Goal: Communication & Community: Answer question/provide support

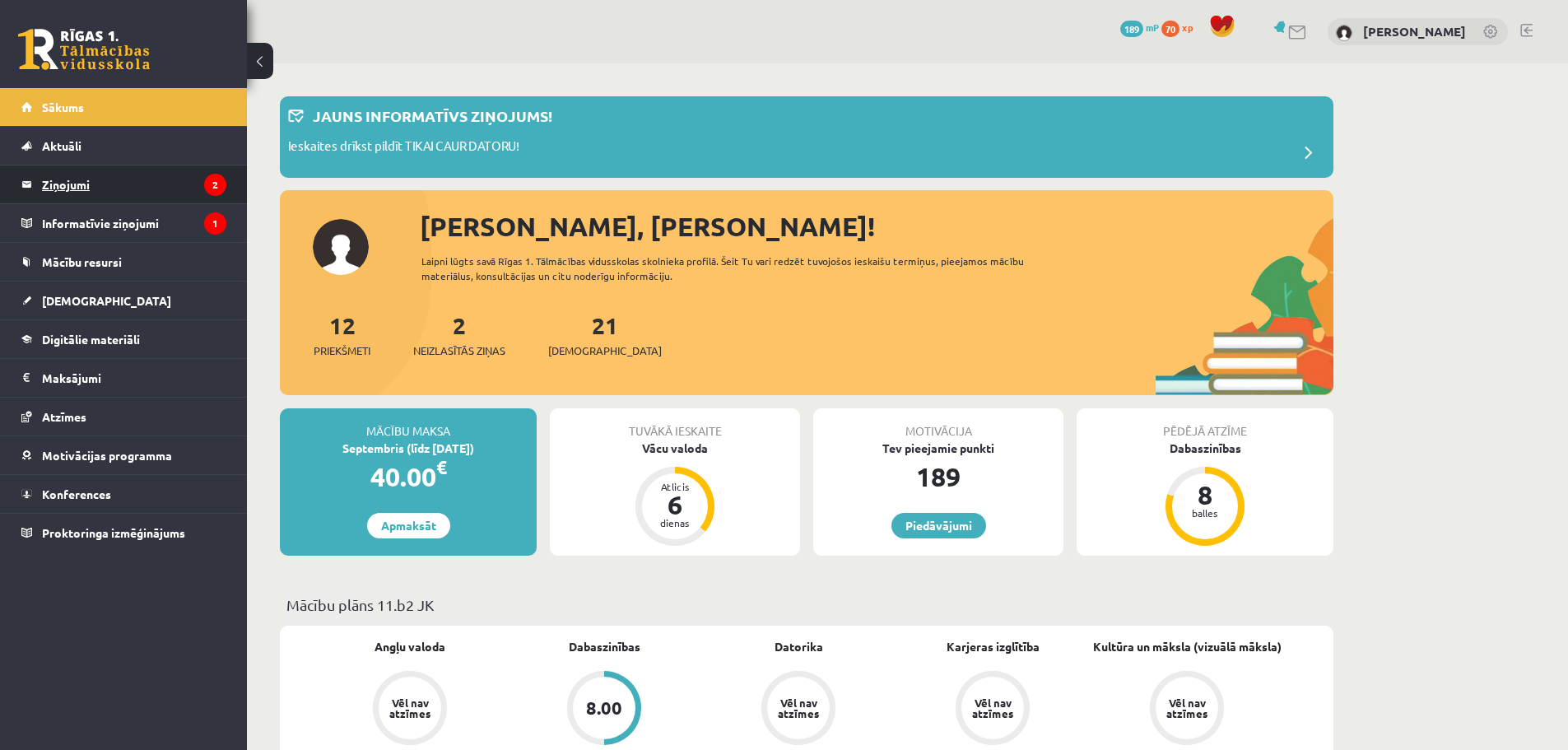
click at [122, 194] on legend "Ziņojumi 2" at bounding box center [135, 184] width 184 height 38
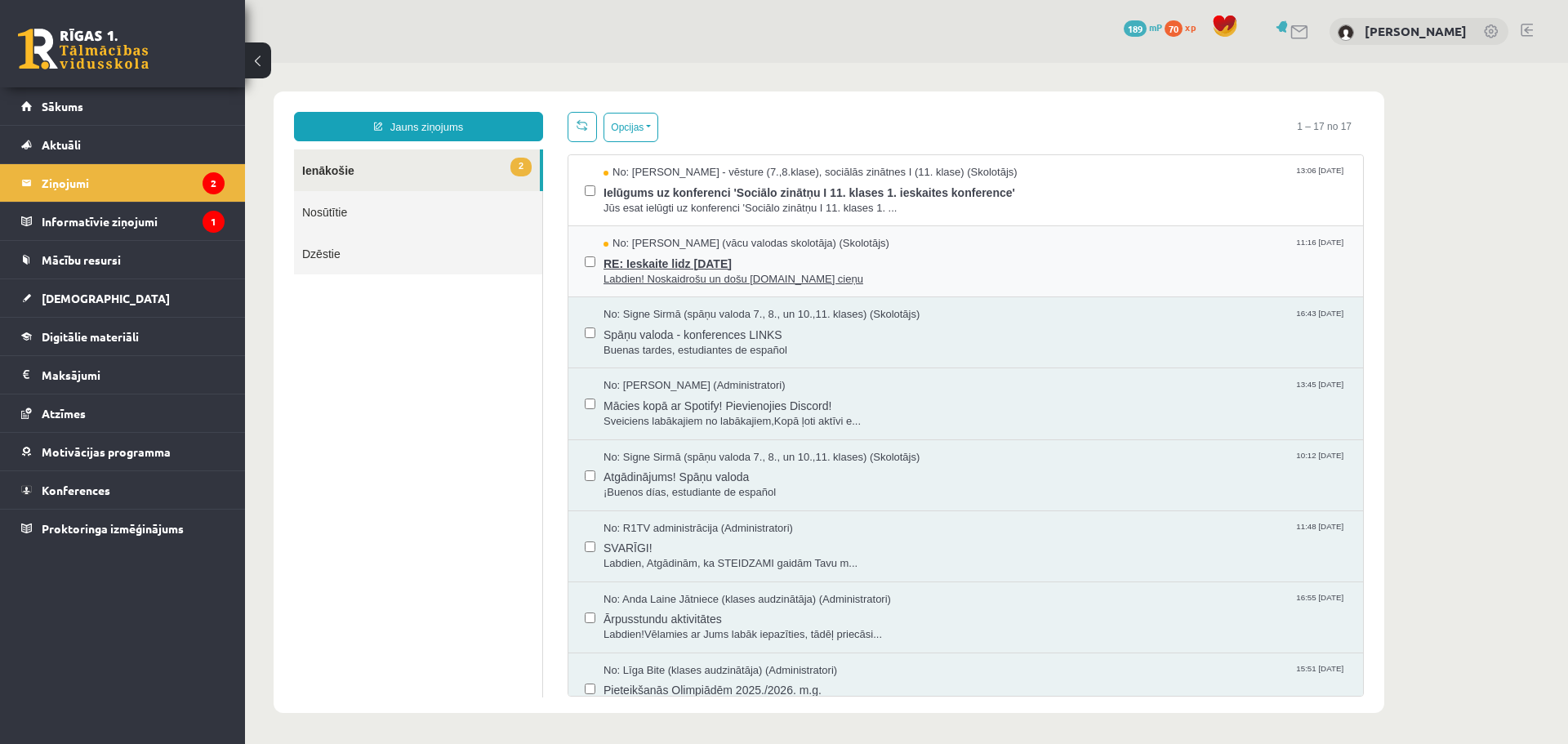
click at [823, 280] on span "Labdien! Noskaidrošu un došu [DOMAIN_NAME] cieņu" at bounding box center [975, 279] width 744 height 16
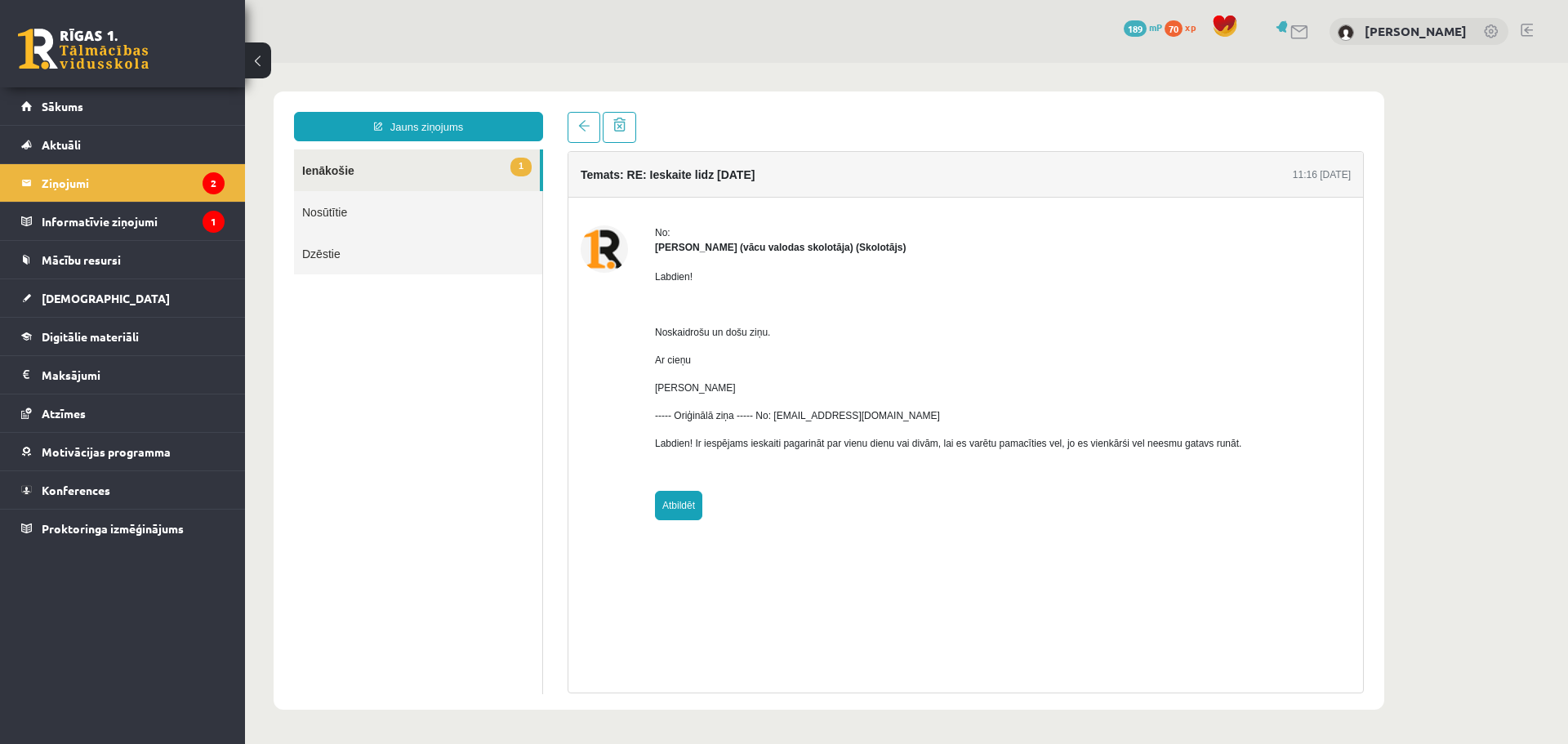
click at [702, 498] on div "No: [PERSON_NAME] (vācu valodas skolotāja) (Skolotājs) Labdien! Noskaidrošu un …" at bounding box center [948, 372] width 586 height 295
click at [696, 498] on link "Atbildēt" at bounding box center [678, 505] width 47 height 30
type input "**********"
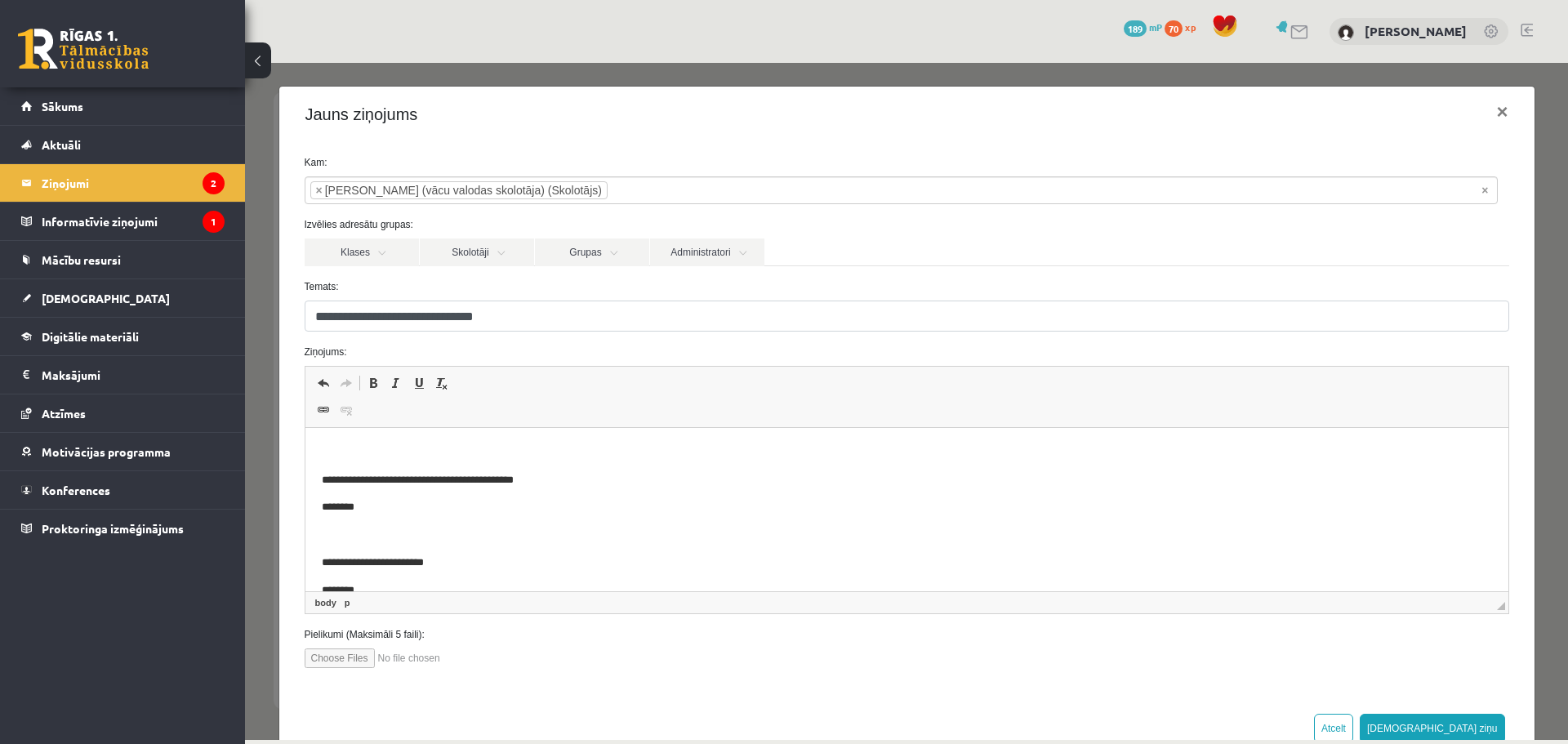
click at [480, 456] on p "Editor, wiswyg-editor-47024946894940-1757933500-12" at bounding box center [906, 452] width 1171 height 17
click at [1468, 732] on button "[DEMOGRAPHIC_DATA] ziņu" at bounding box center [1432, 728] width 145 height 30
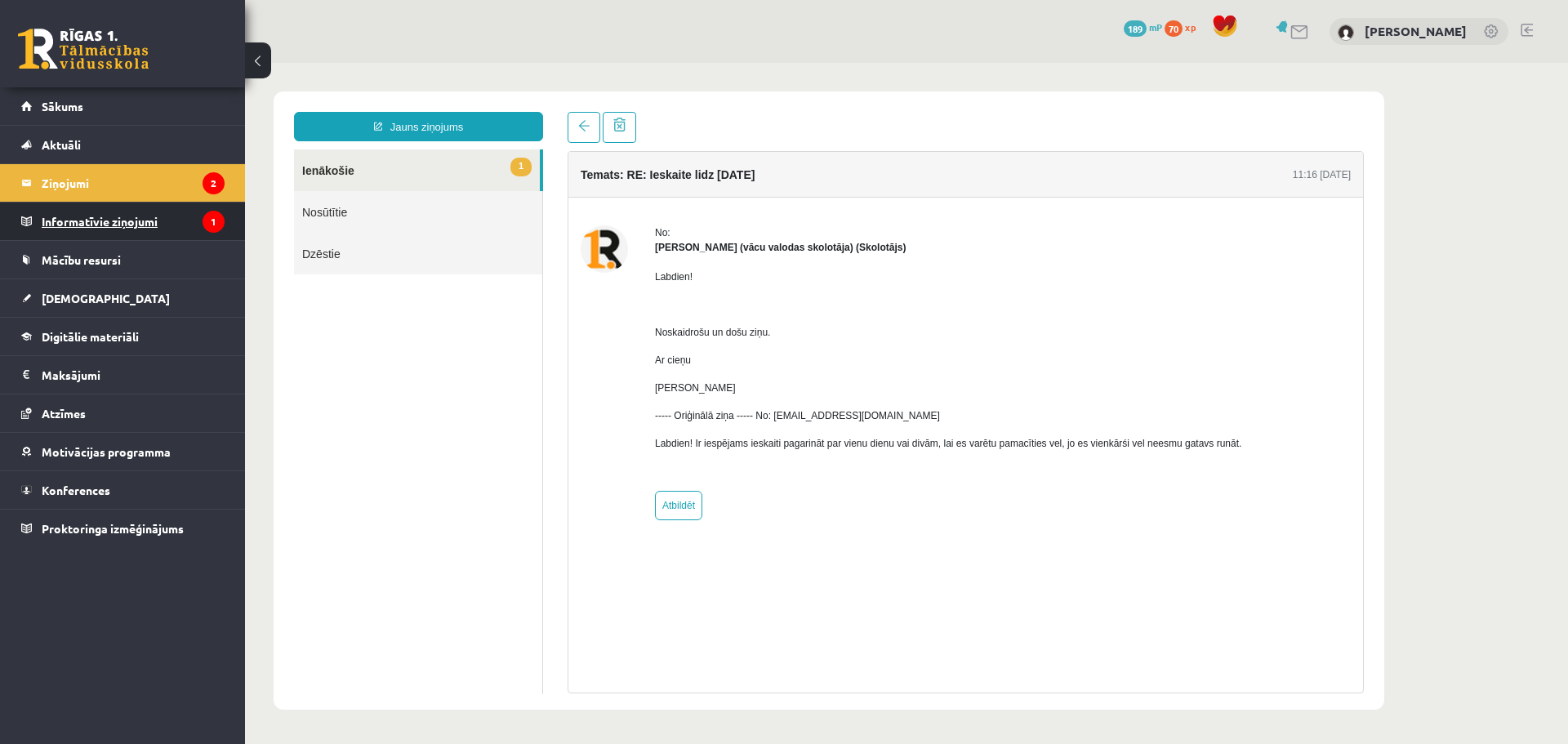
click at [96, 227] on legend "Informatīvie ziņojumi 1" at bounding box center [134, 222] width 183 height 38
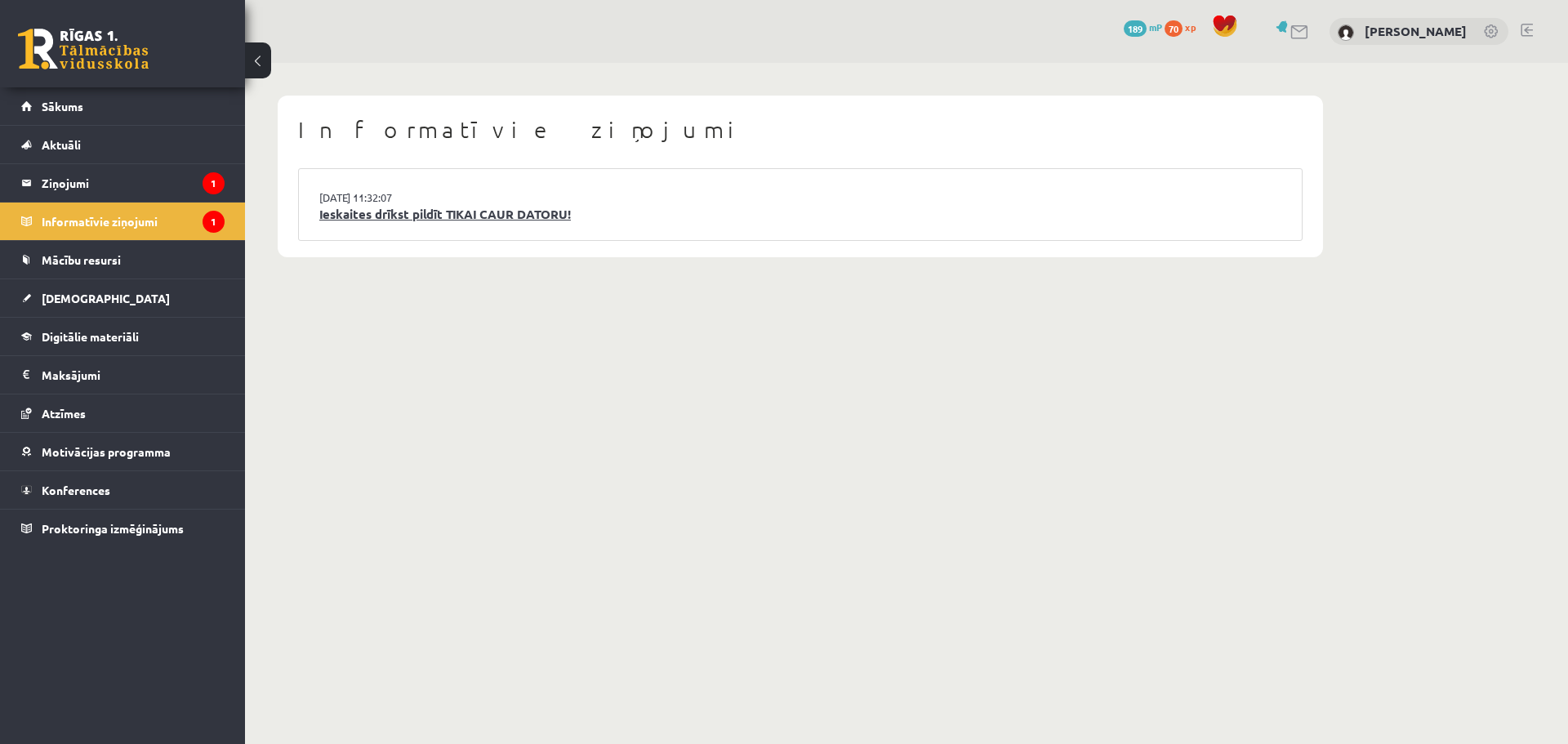
click at [411, 215] on link "Ieskaites drīkst pildīt TIKAI CAUR DATORU!" at bounding box center [800, 214] width 962 height 19
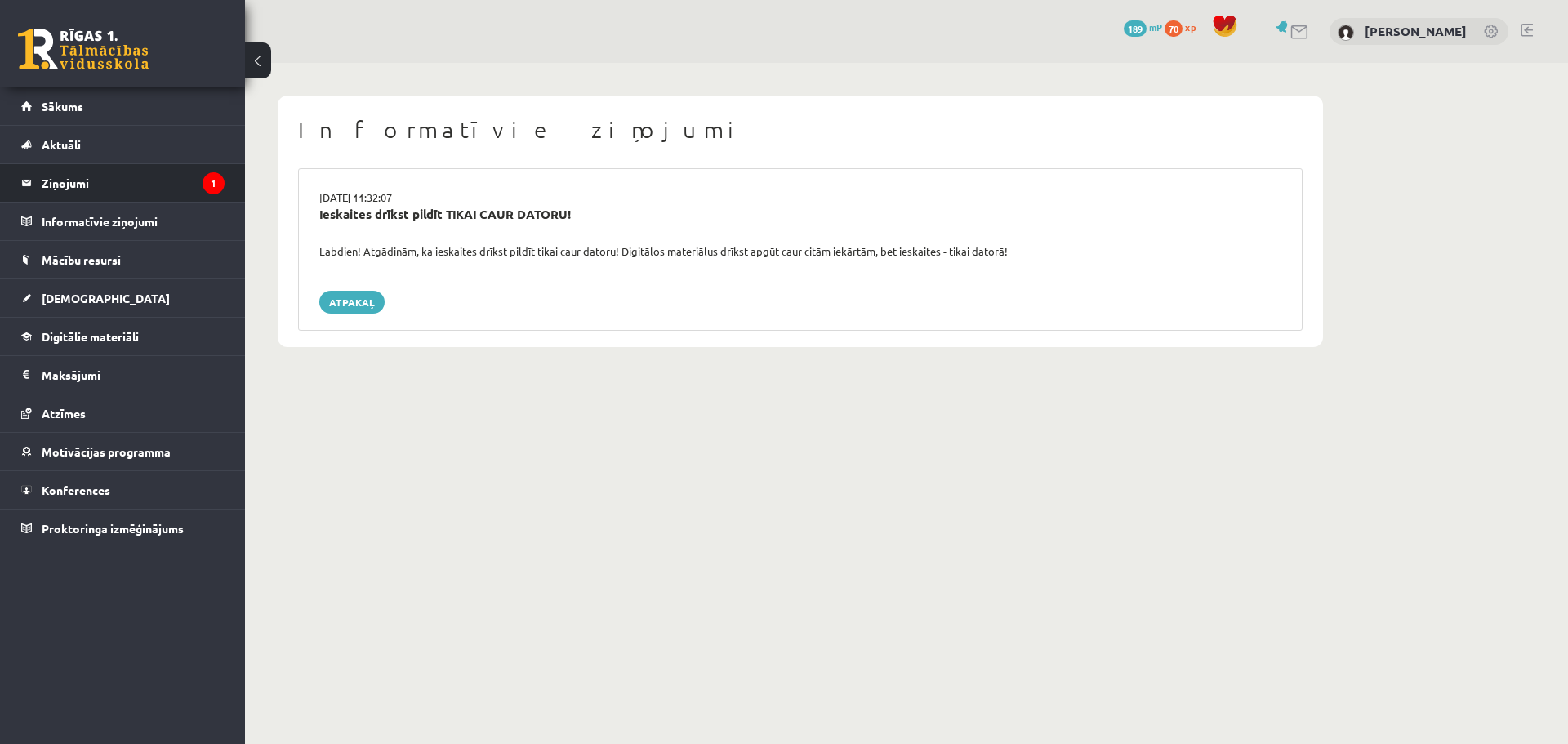
click at [114, 185] on legend "Ziņojumi 1" at bounding box center [134, 183] width 183 height 38
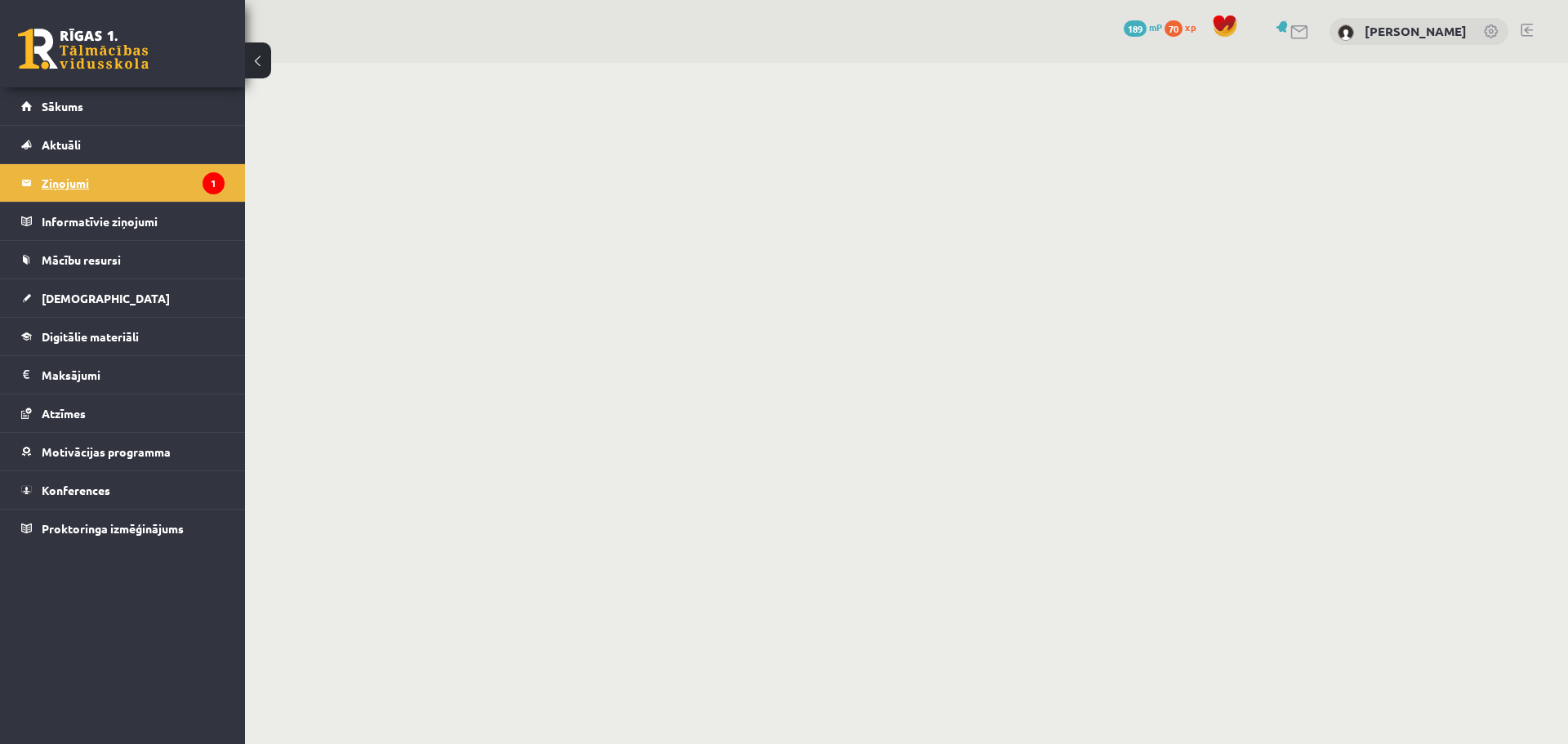
click at [68, 185] on legend "Ziņojumi 1" at bounding box center [134, 183] width 183 height 38
click at [68, 111] on span "Sākums" at bounding box center [63, 106] width 42 height 15
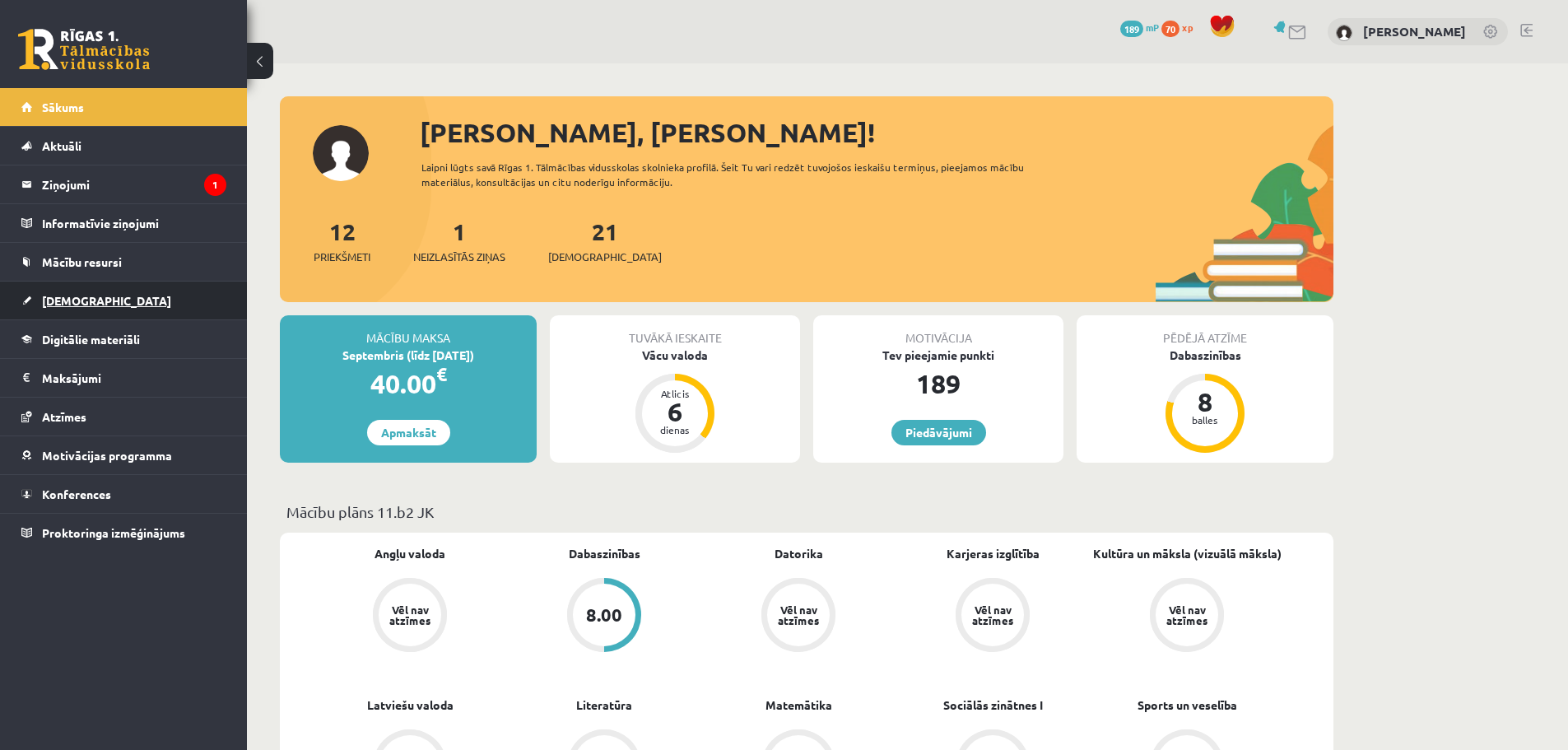
click at [81, 300] on span "[DEMOGRAPHIC_DATA]" at bounding box center [107, 301] width 130 height 15
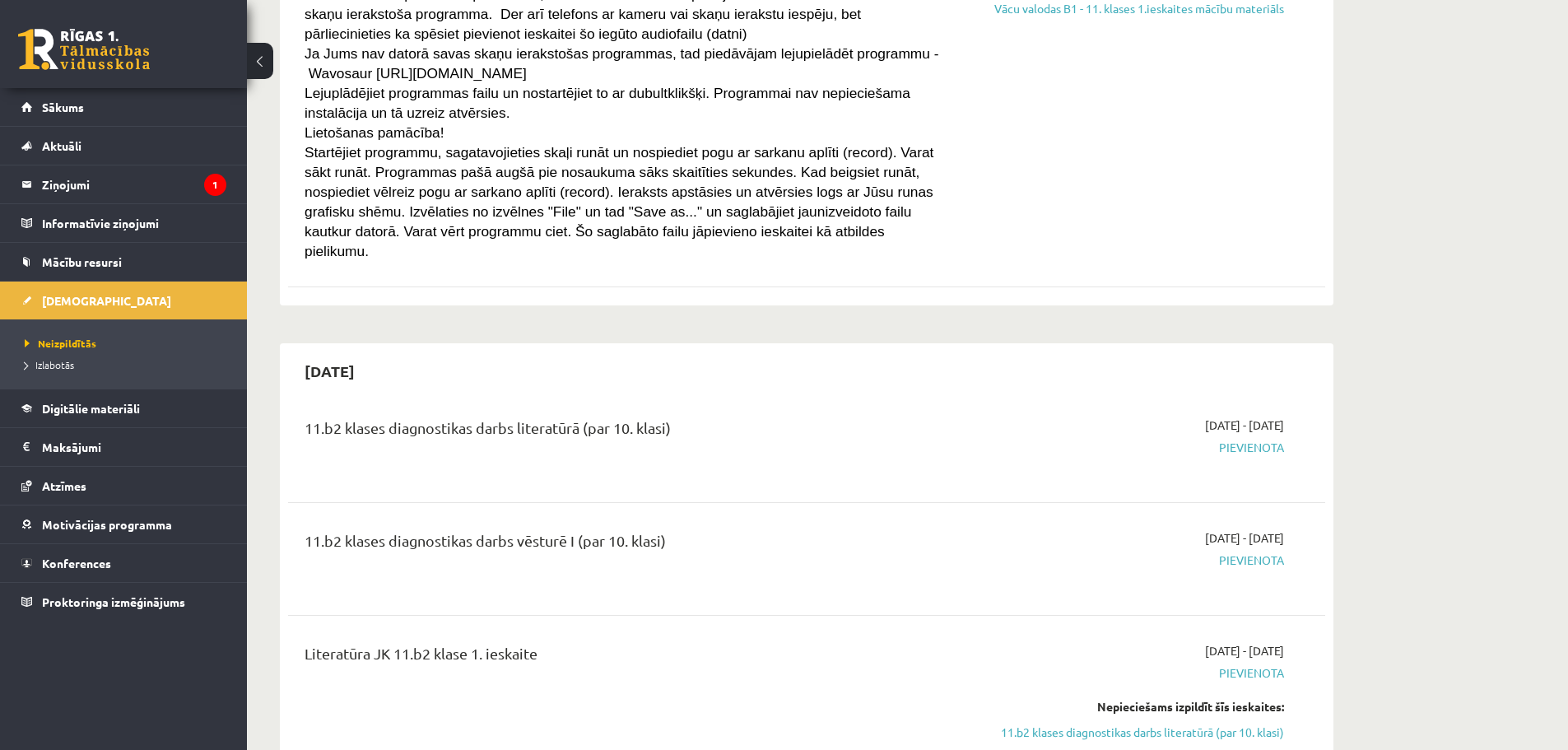
scroll to position [576, 0]
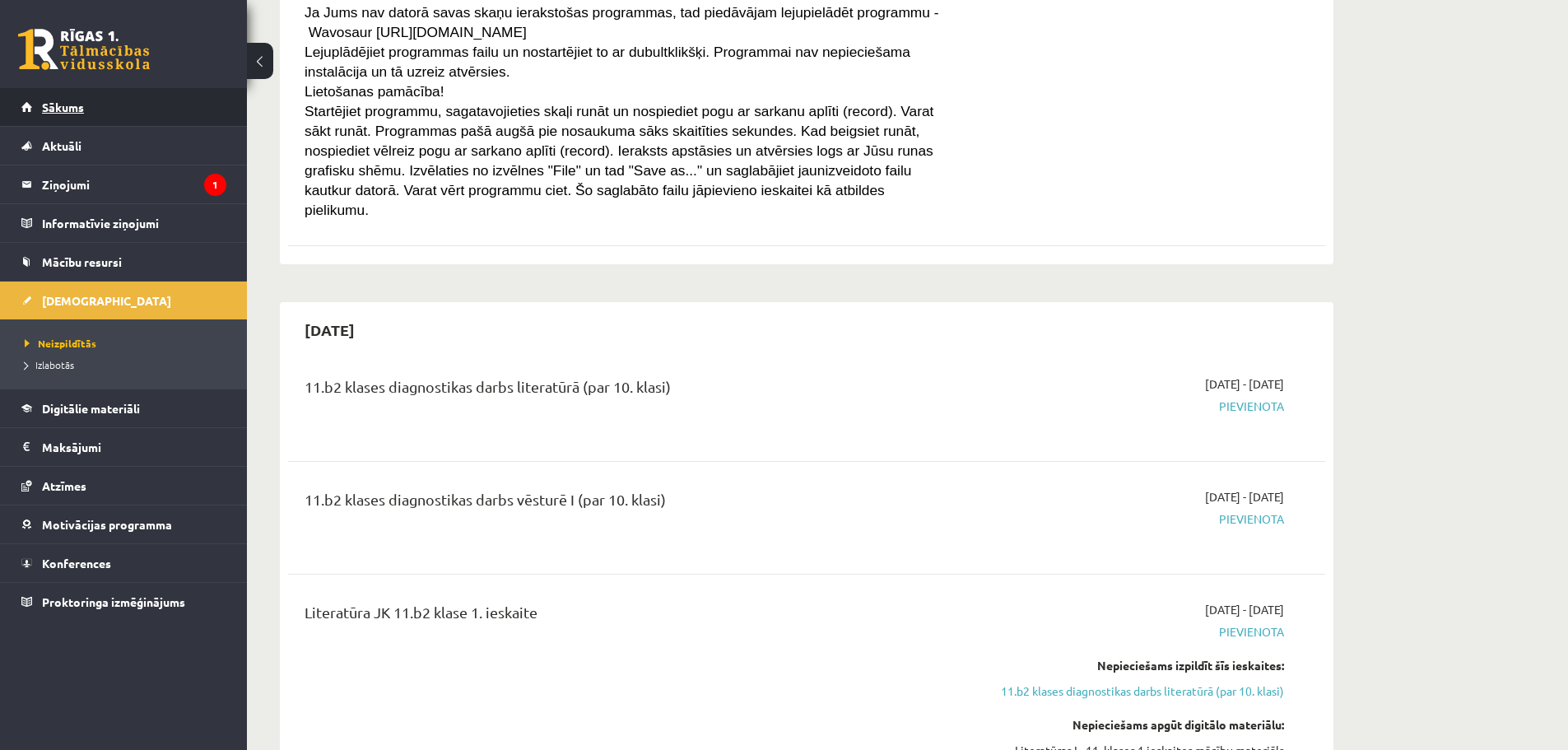
click at [77, 106] on span "Sākums" at bounding box center [63, 107] width 42 height 15
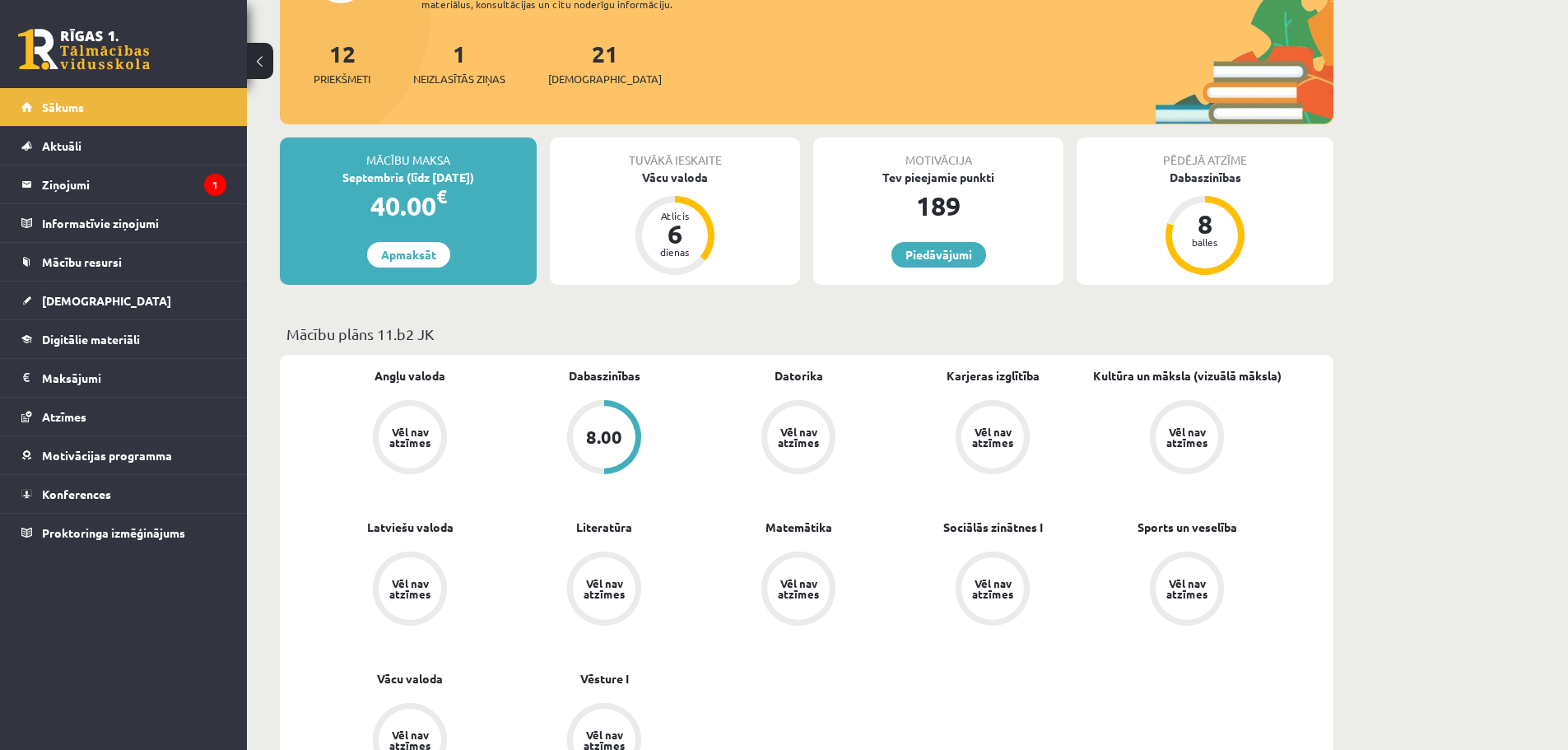
scroll to position [82, 0]
